Goal: Task Accomplishment & Management: Use online tool/utility

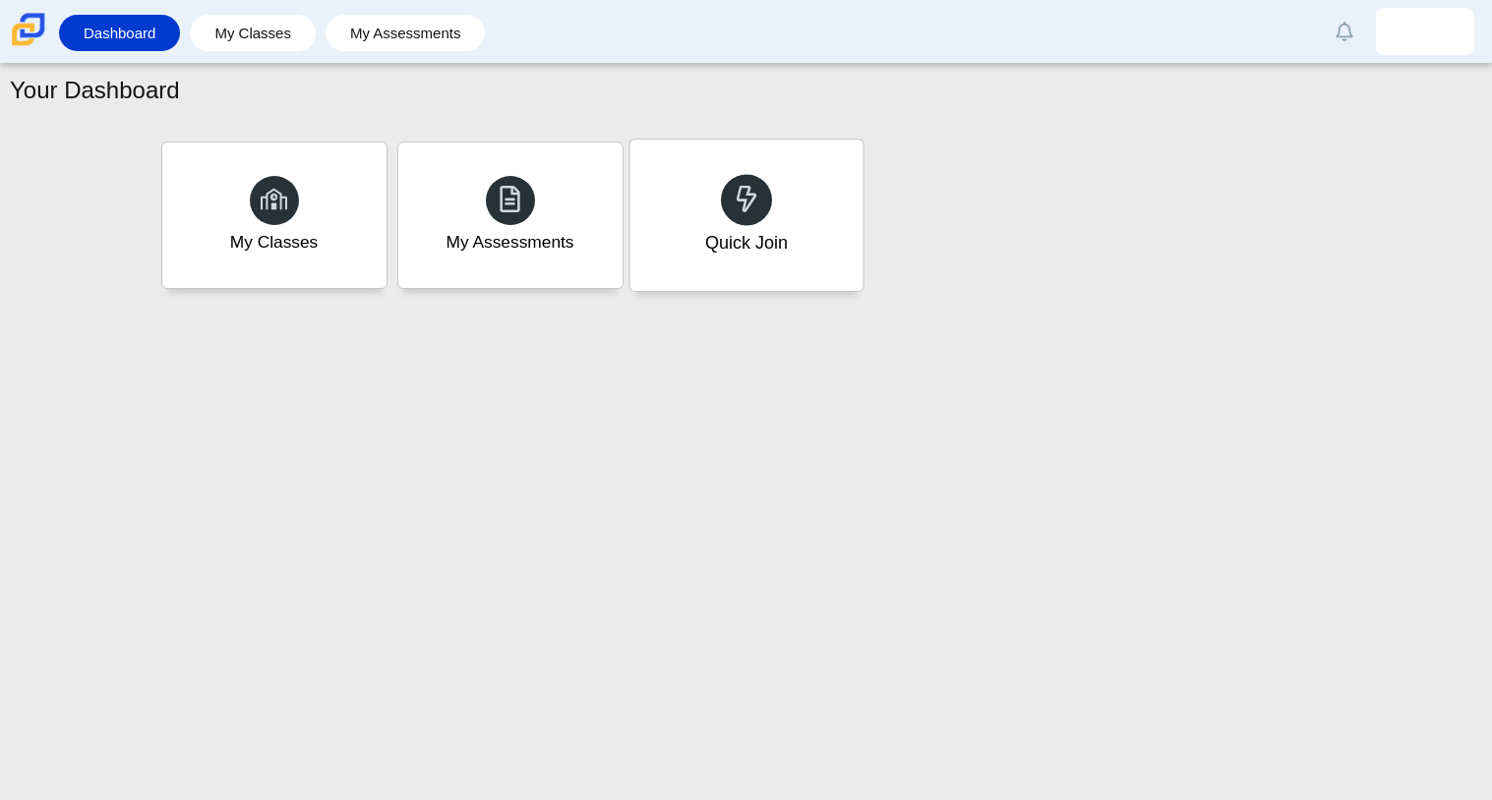
click at [803, 230] on div "Quick Join" at bounding box center [745, 215] width 233 height 151
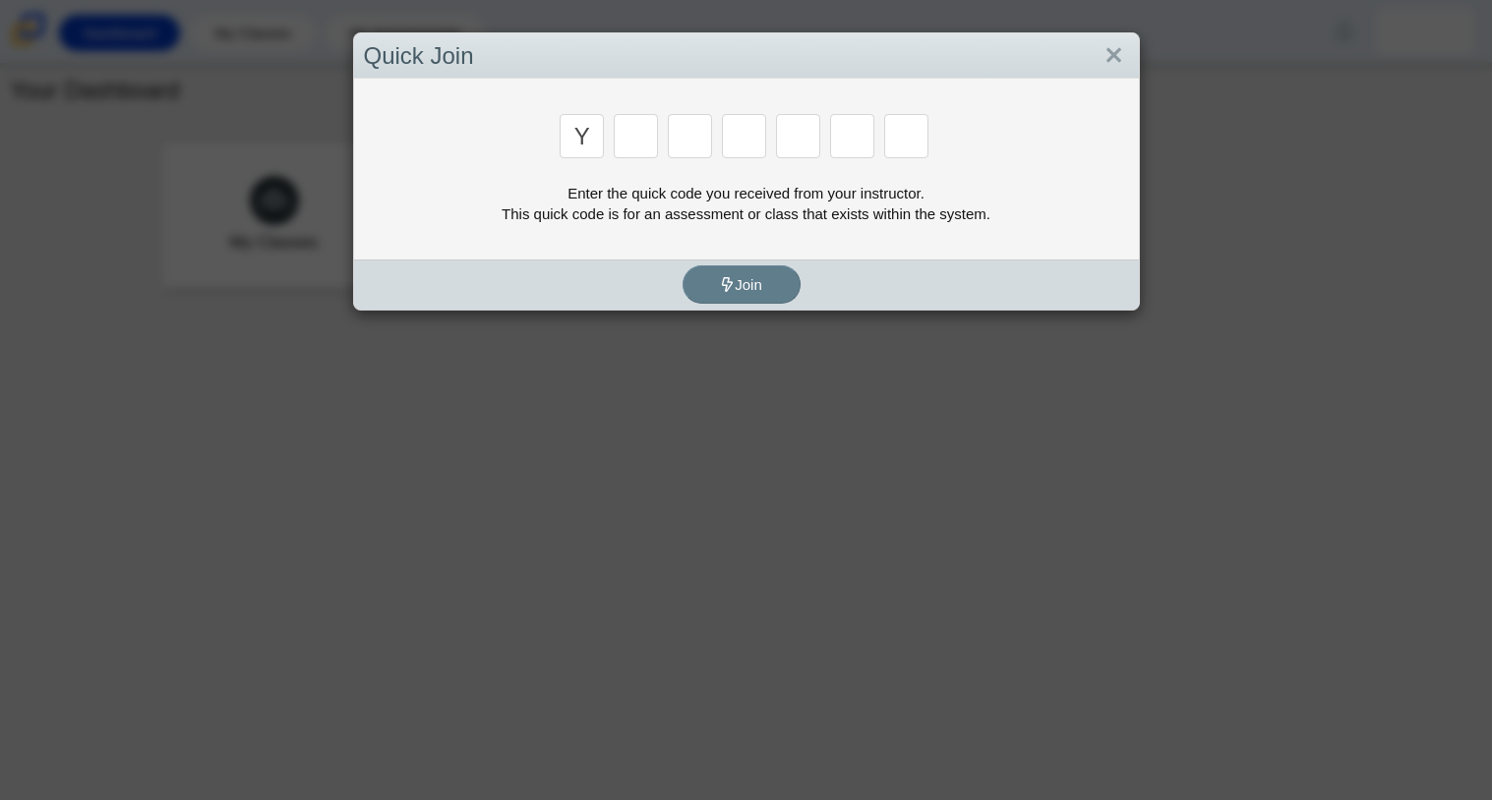
type input "y"
type input "3"
type input "k"
type input "e"
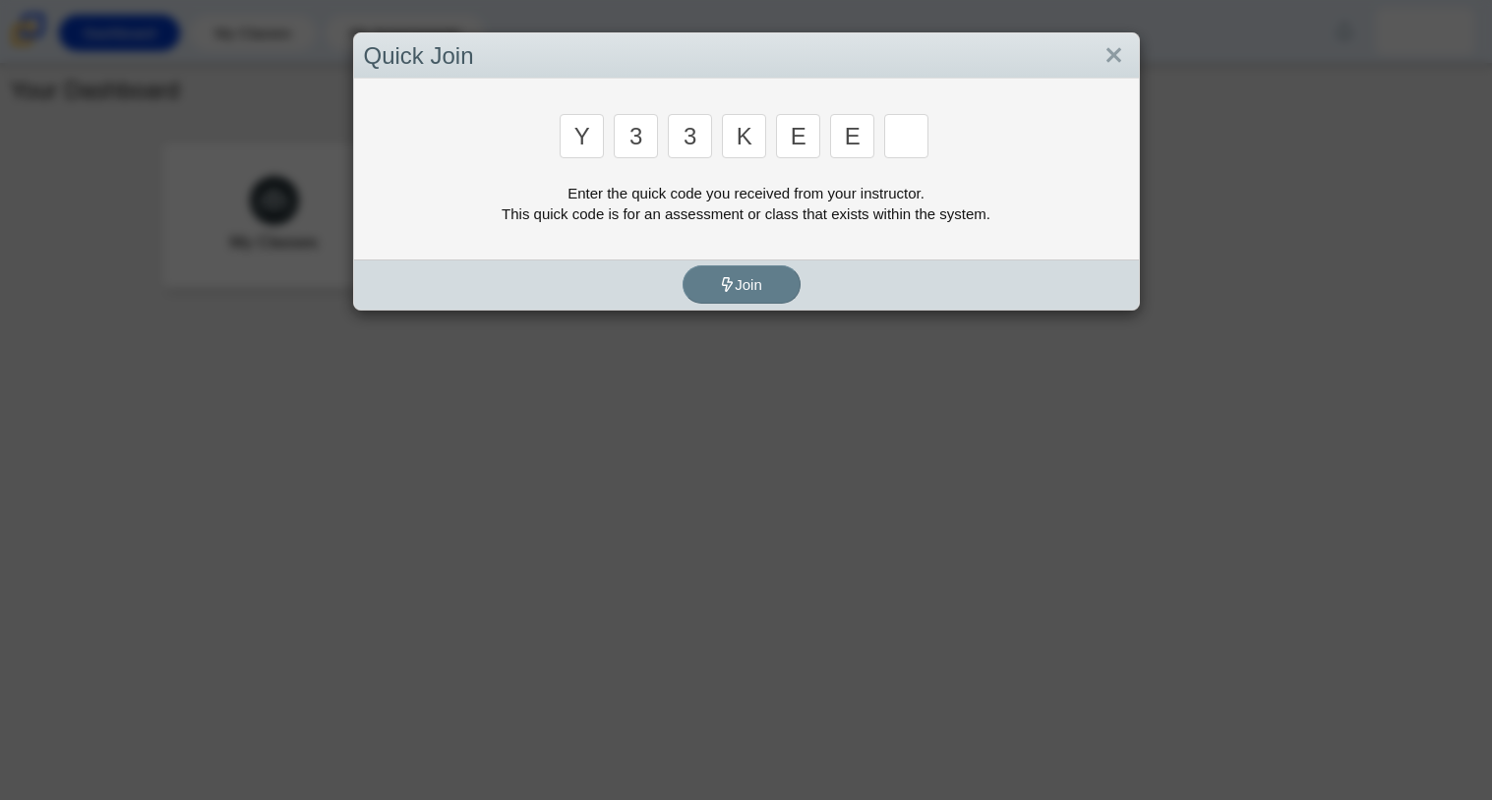
type input "e"
type input "4"
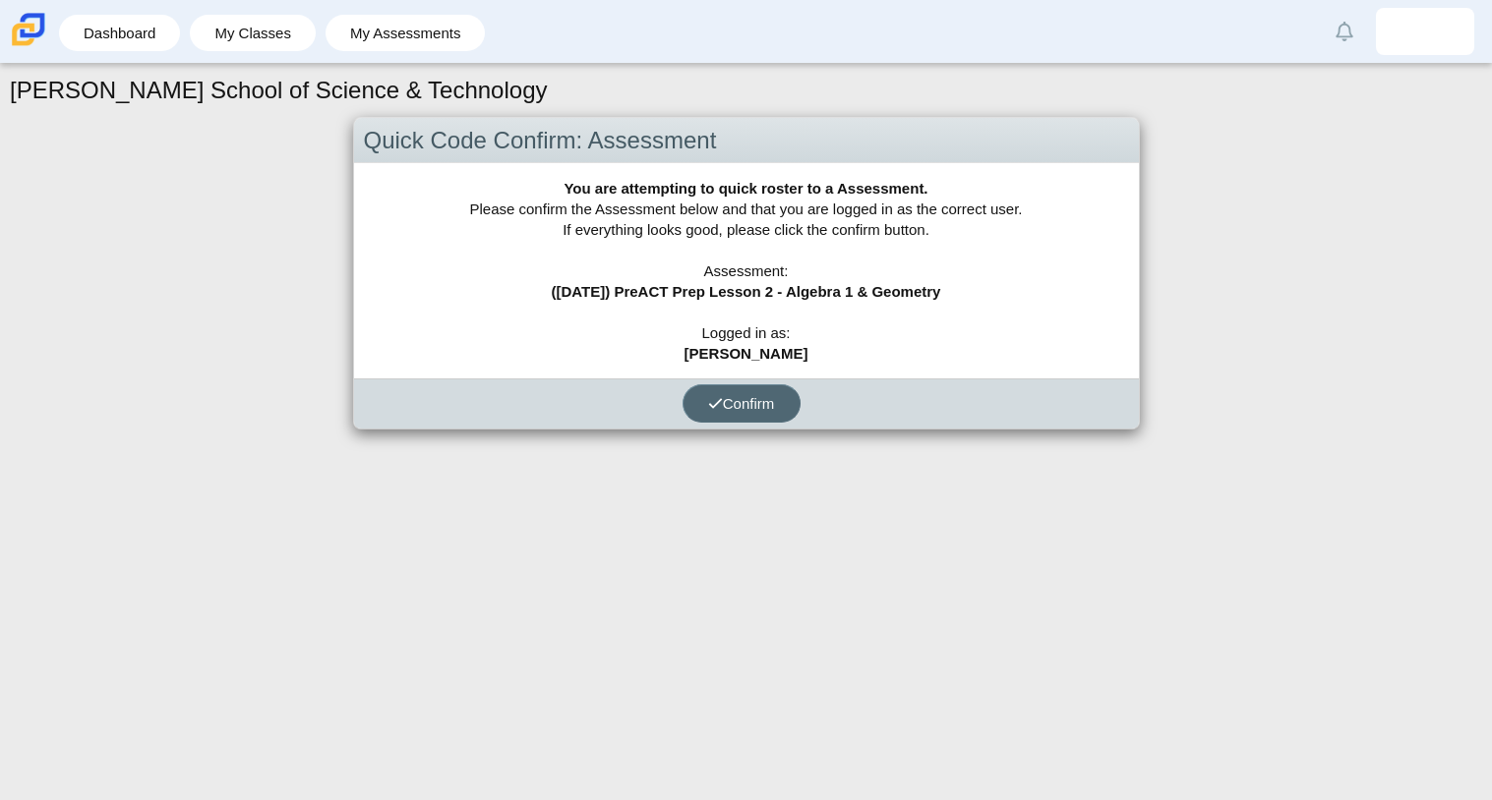
click at [769, 398] on span "Confirm" at bounding box center [741, 403] width 67 height 17
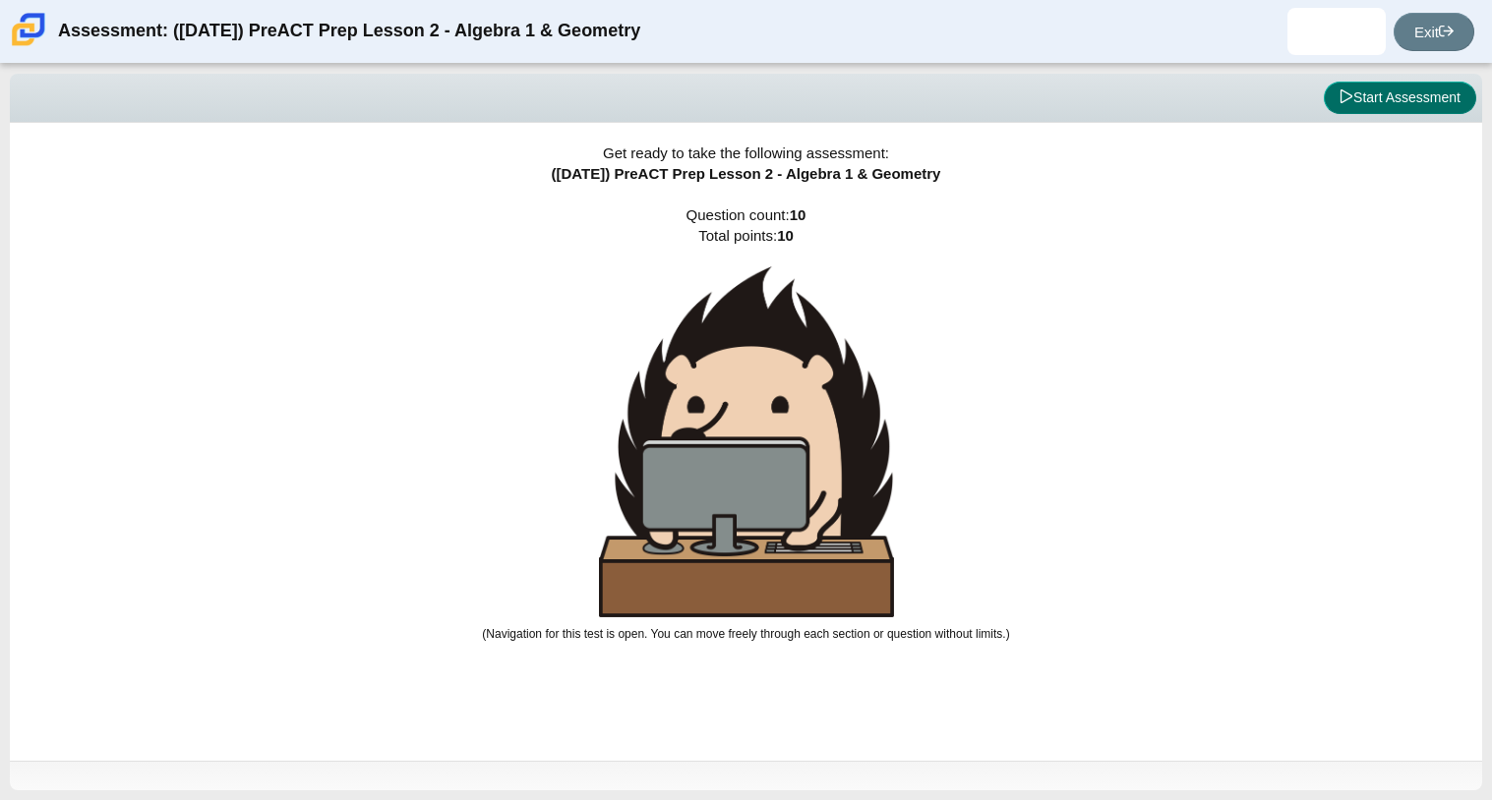
click at [1405, 109] on button "Start Assessment" at bounding box center [1399, 98] width 152 height 33
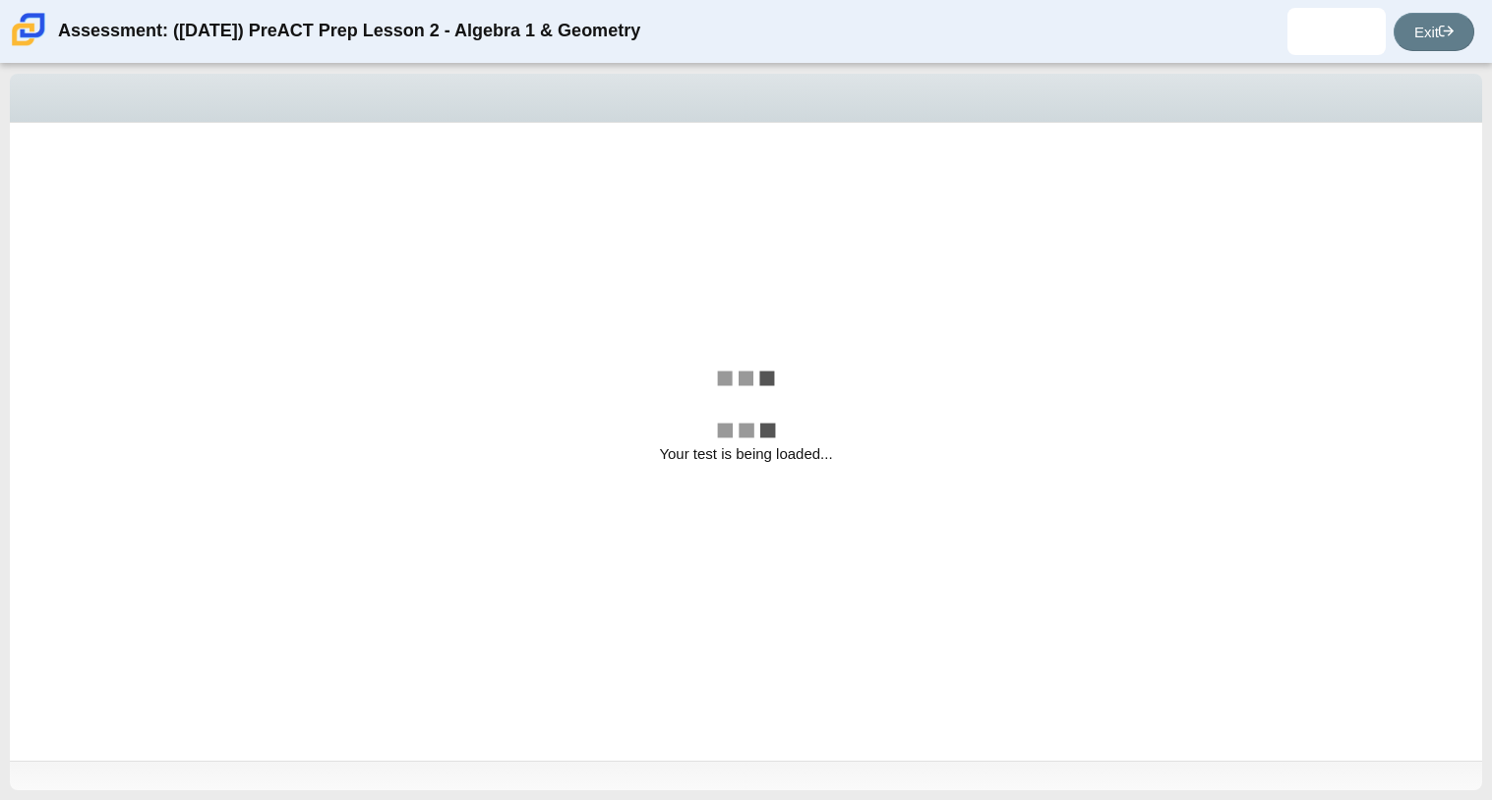
select select "210571de-36a6-4d8e-a361-ceff8ef801dc"
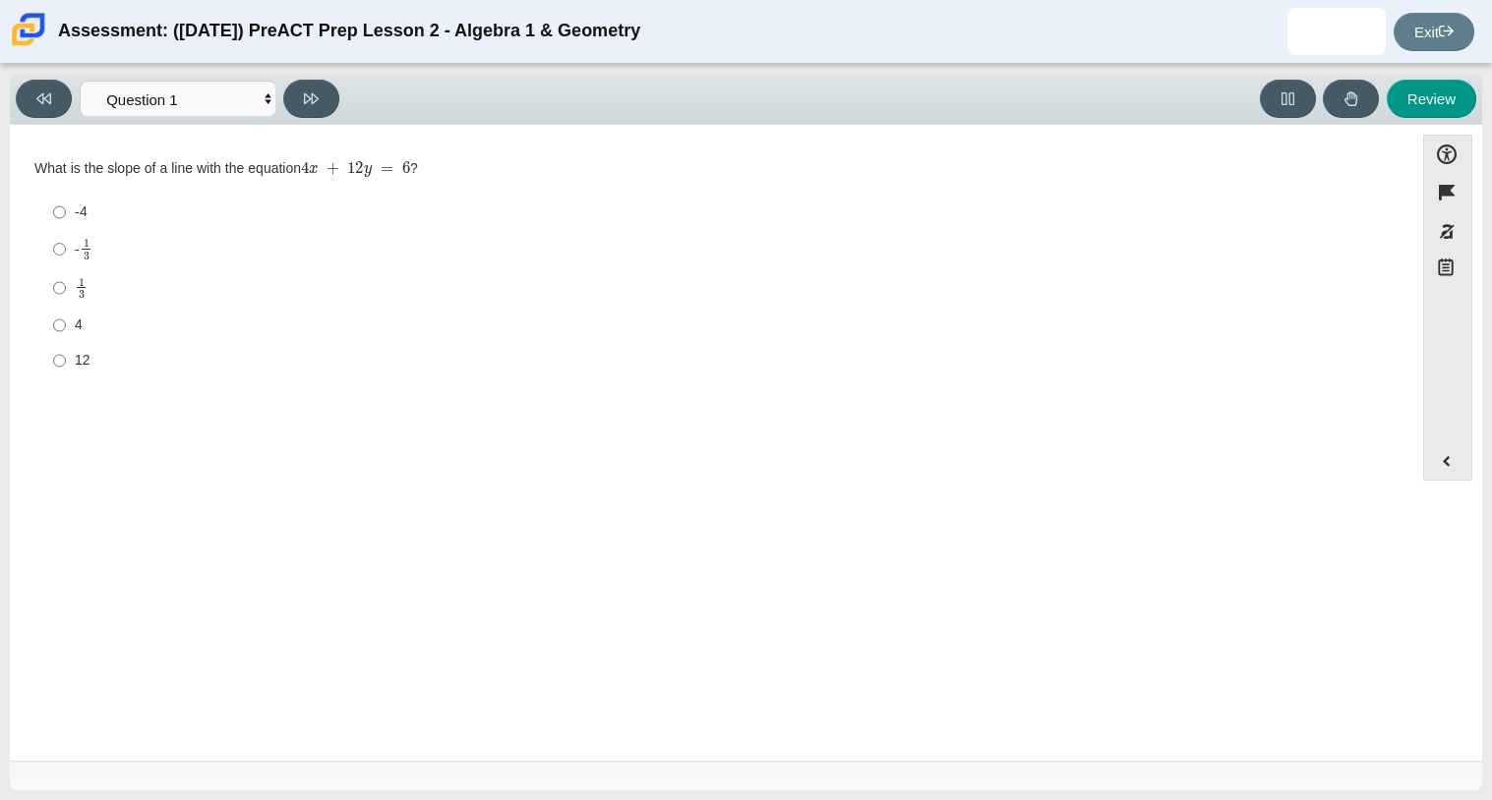
click at [1205, 352] on div "12" at bounding box center [727, 361] width 1304 height 20
click at [66, 352] on input "12 12" at bounding box center [59, 360] width 13 height 35
radio input "true"
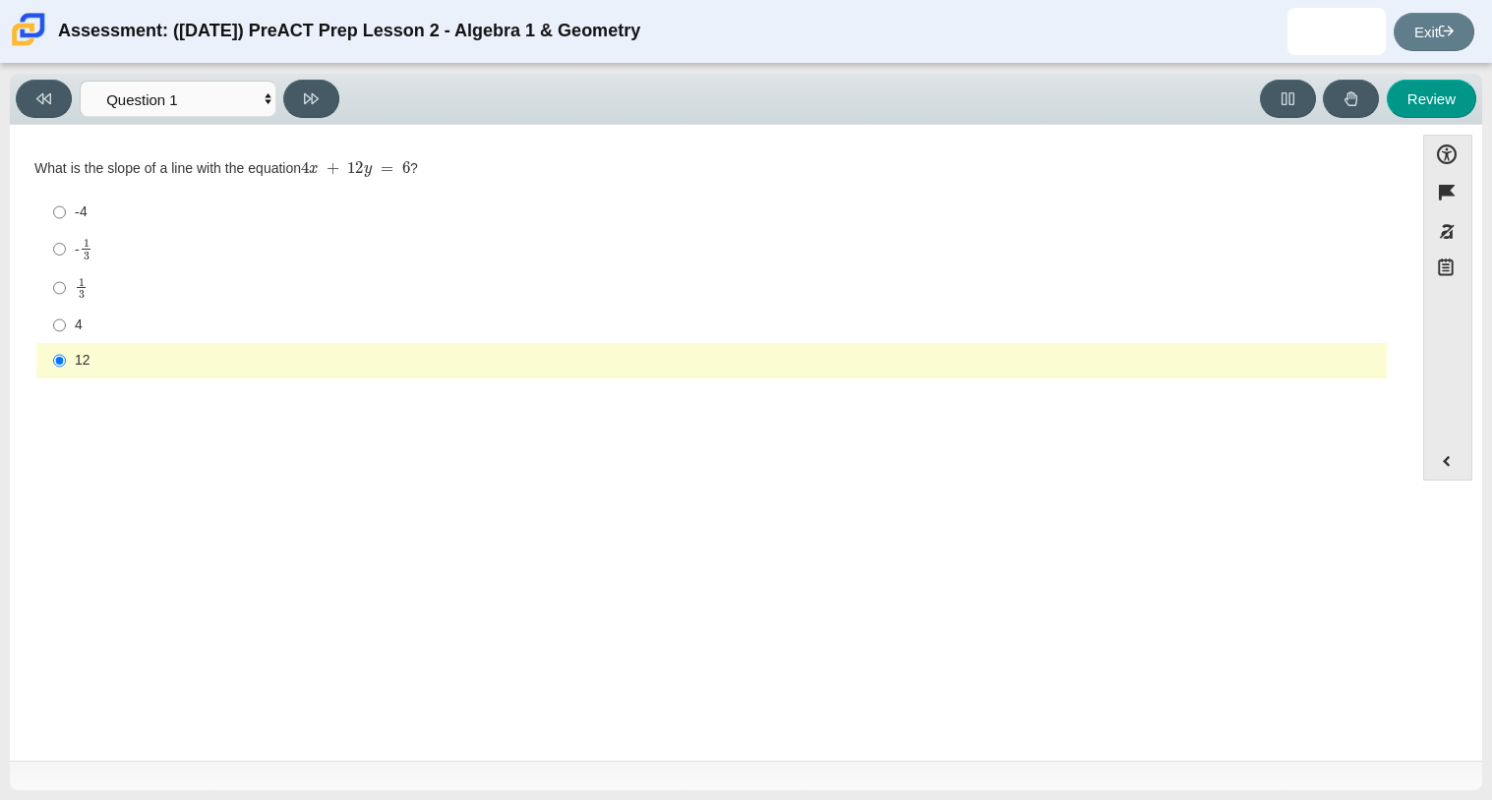
click at [294, 268] on label "1 3 1 third" at bounding box center [712, 287] width 1347 height 38
click at [66, 268] on input "1 3 1 third" at bounding box center [59, 287] width 13 height 38
radio input "true"
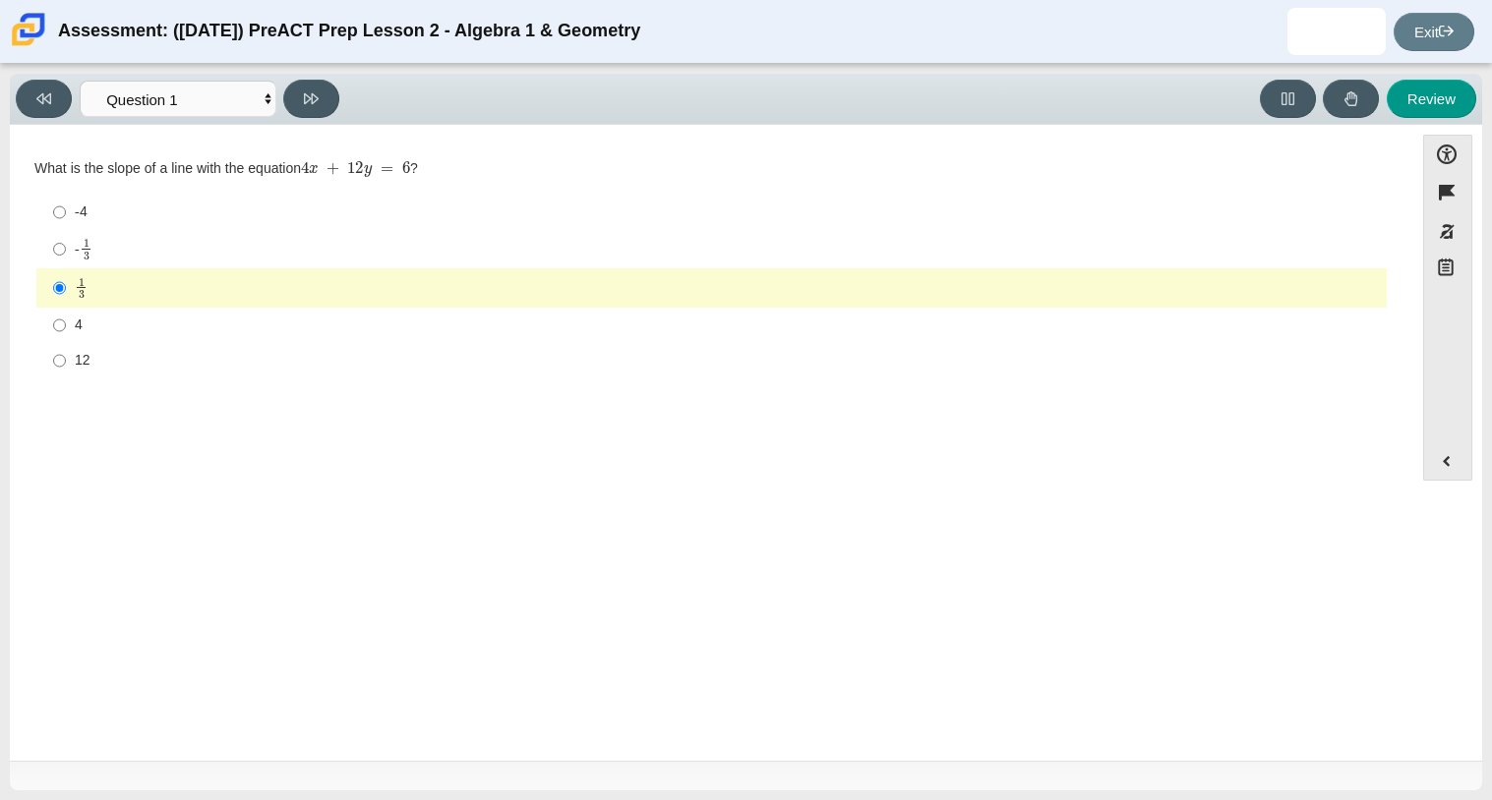
click at [589, 373] on label "12 12" at bounding box center [712, 360] width 1347 height 35
click at [66, 373] on input "12 12" at bounding box center [59, 360] width 13 height 35
radio input "true"
